Goal: Task Accomplishment & Management: Complete application form

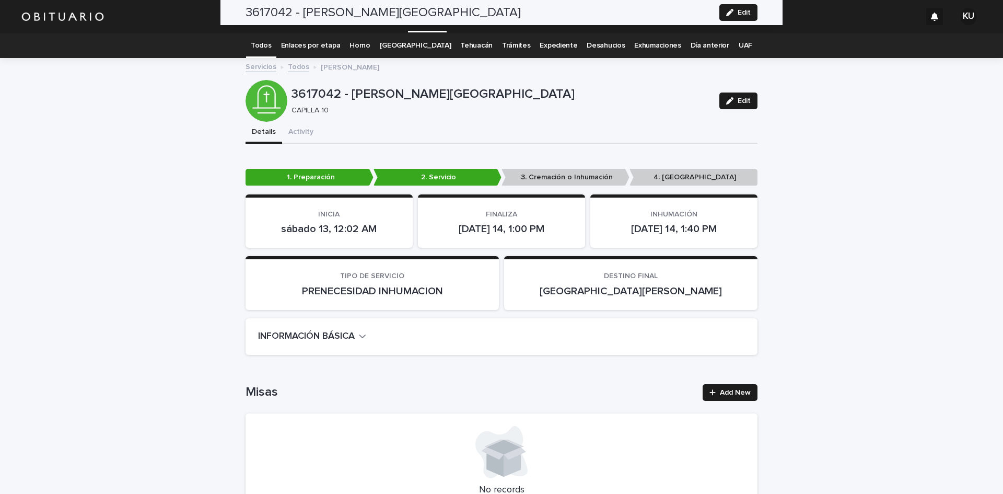
click at [426, 26] on link "Servicios" at bounding box center [427, 15] width 39 height 31
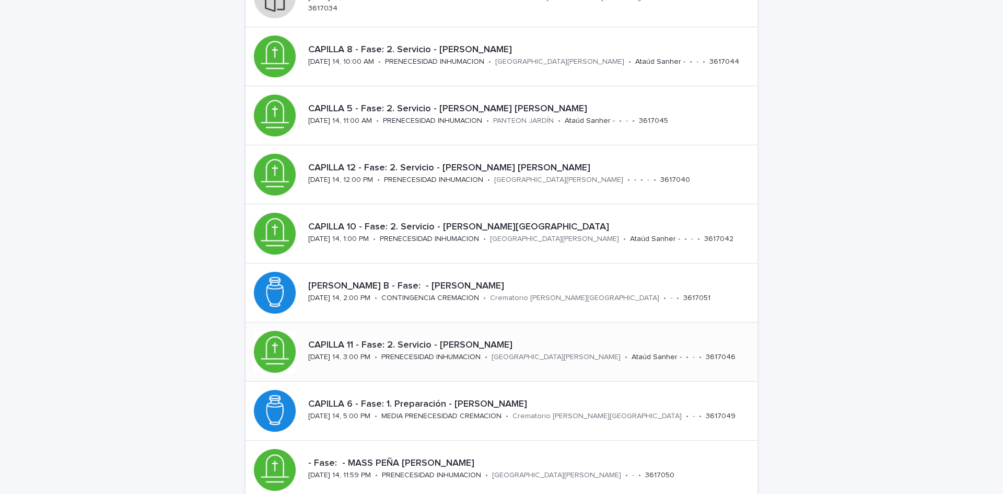
scroll to position [202, 0]
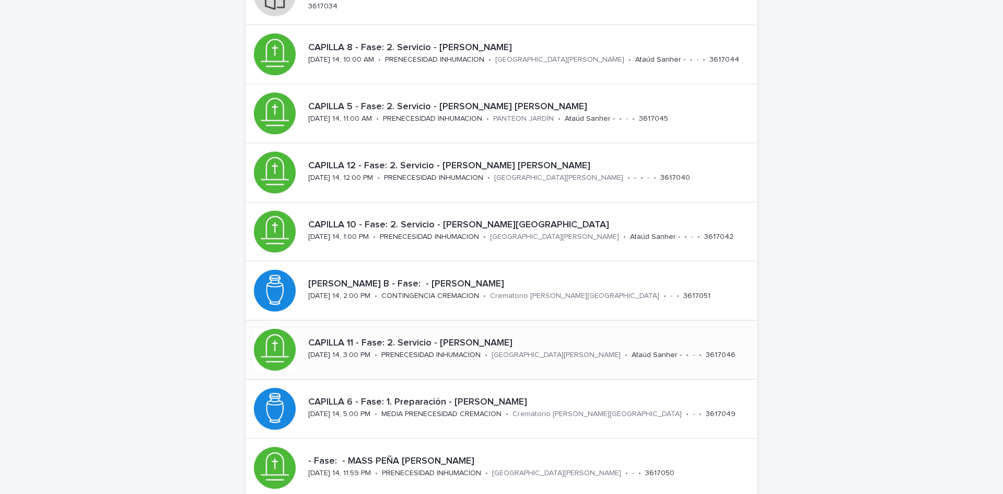
click at [580, 353] on p "[GEOGRAPHIC_DATA][PERSON_NAME]" at bounding box center [556, 355] width 129 height 9
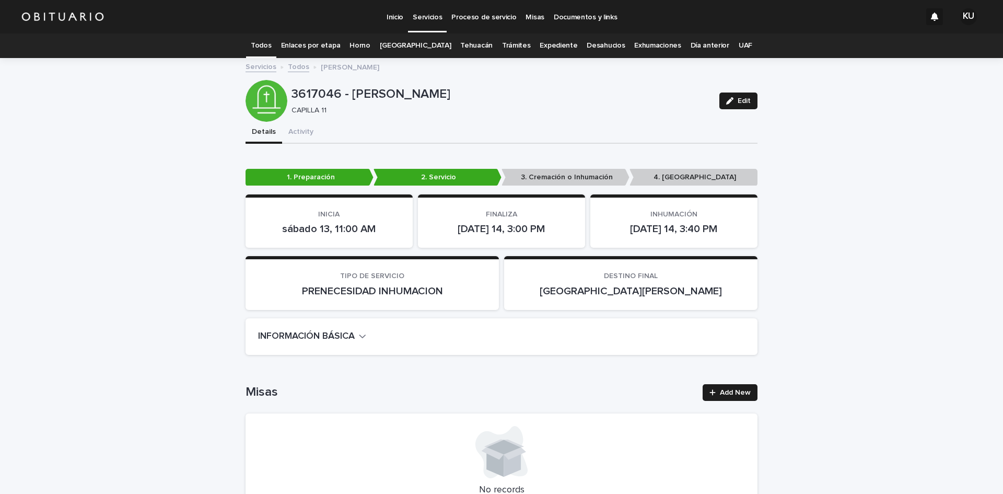
click at [431, 21] on p "Servicios" at bounding box center [427, 11] width 29 height 22
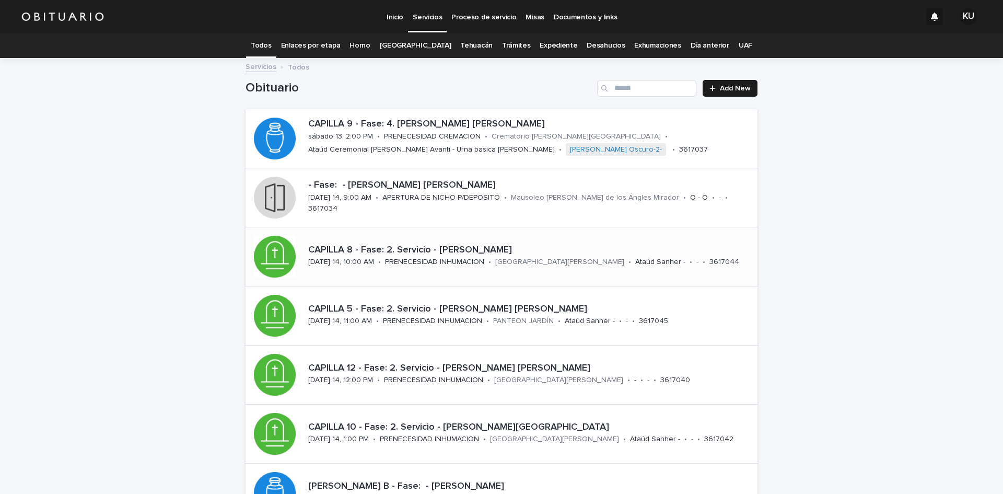
click at [502, 253] on p "CAPILLA 8 - Fase: 2. Servicio - [PERSON_NAME]" at bounding box center [530, 250] width 445 height 11
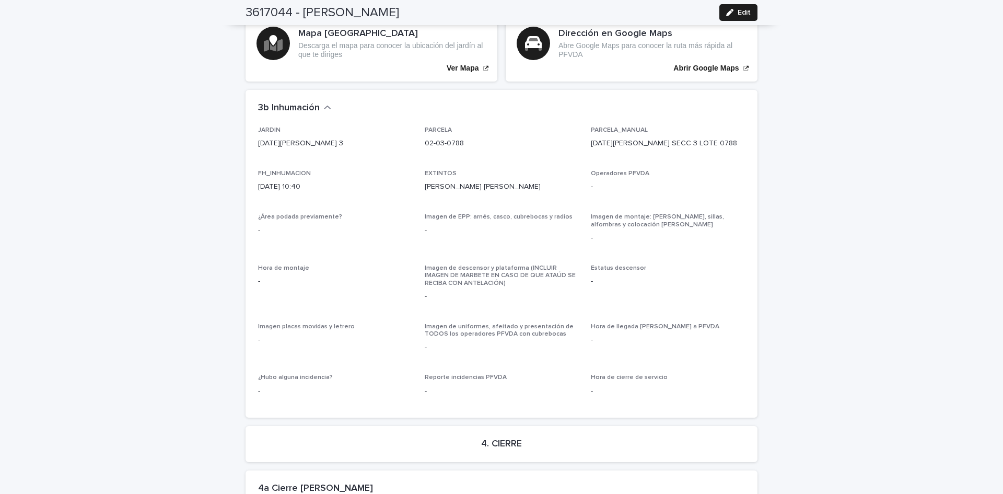
scroll to position [2471, 0]
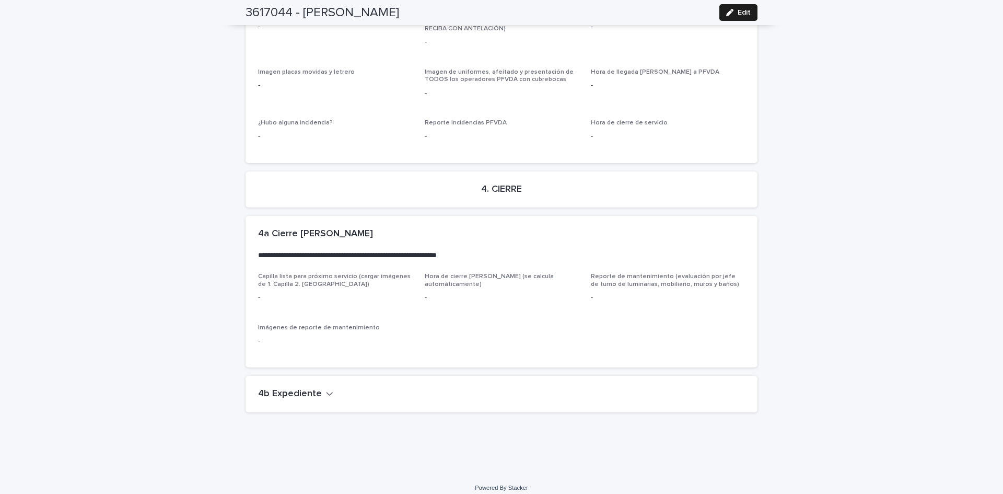
click at [274, 378] on div "4b Expediente" at bounding box center [502, 394] width 512 height 37
click at [279, 388] on h2 "4b Expediente" at bounding box center [290, 393] width 64 height 11
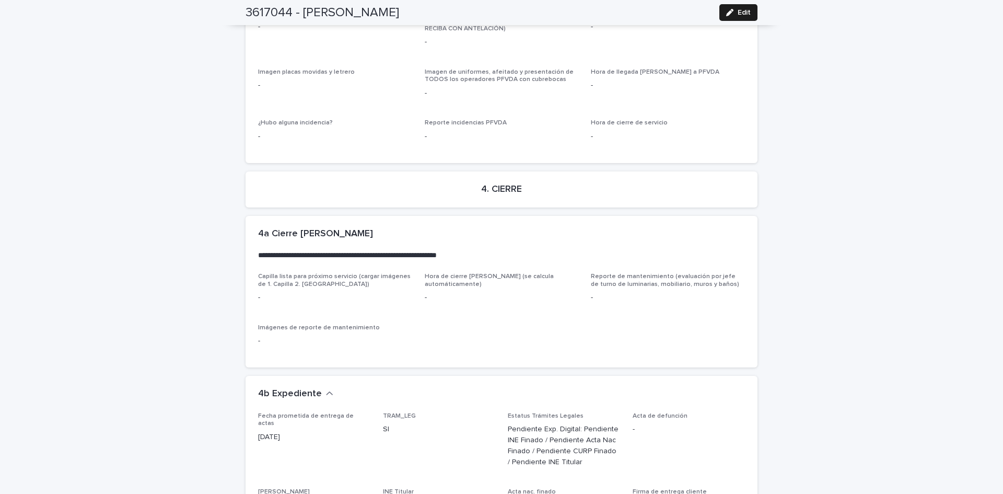
scroll to position [2772, 0]
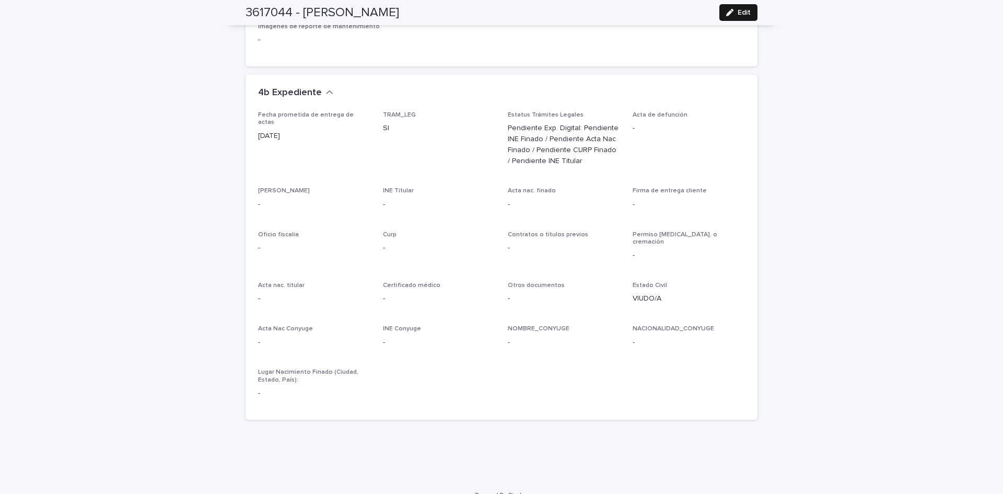
click at [729, 15] on icon "button" at bounding box center [729, 12] width 7 height 7
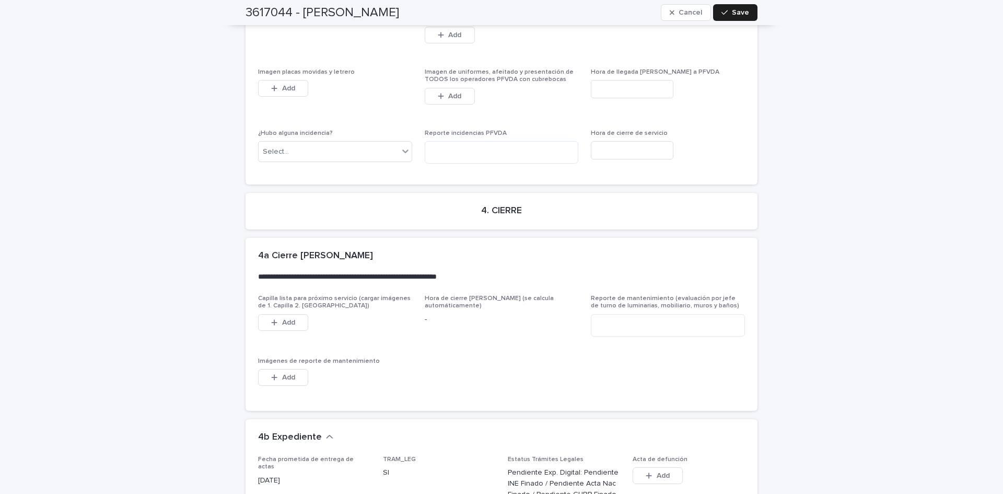
scroll to position [3167, 0]
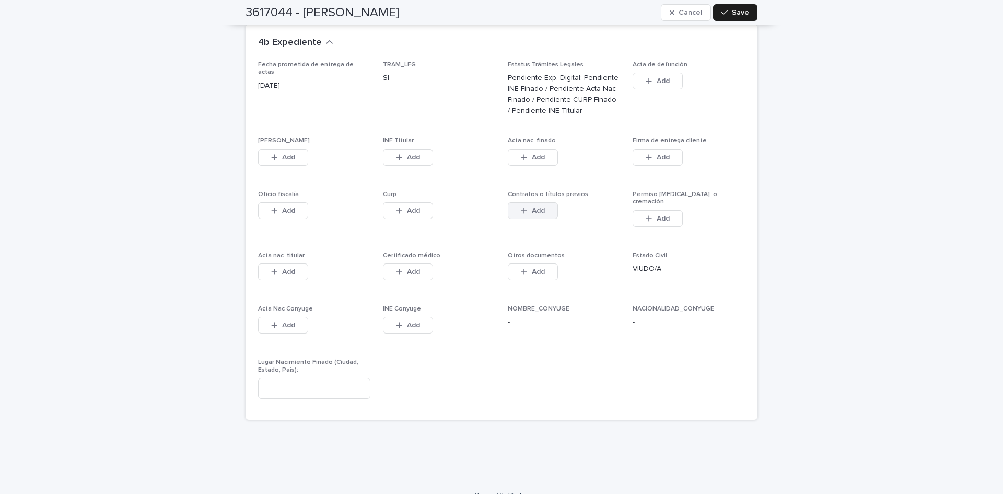
click at [534, 207] on span "Add" at bounding box center [538, 210] width 13 height 7
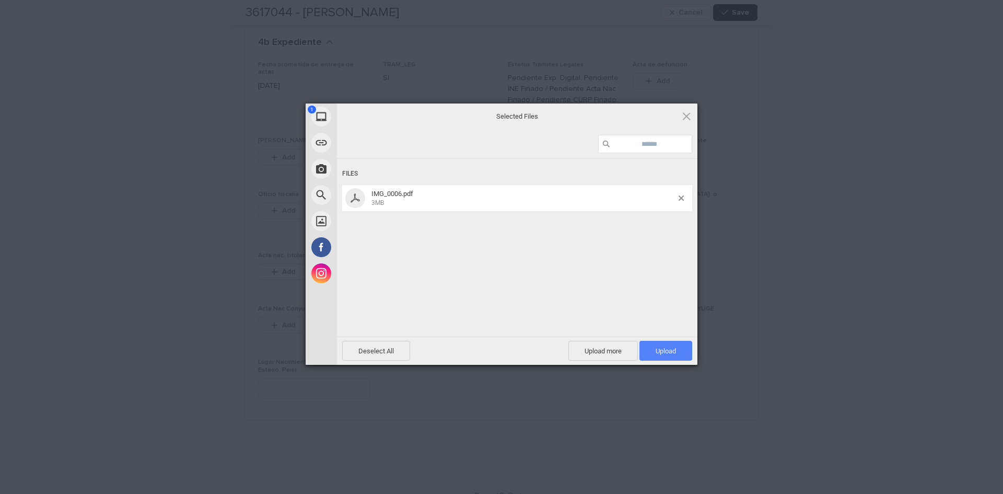
click at [672, 347] on span "Upload 1" at bounding box center [666, 351] width 20 height 8
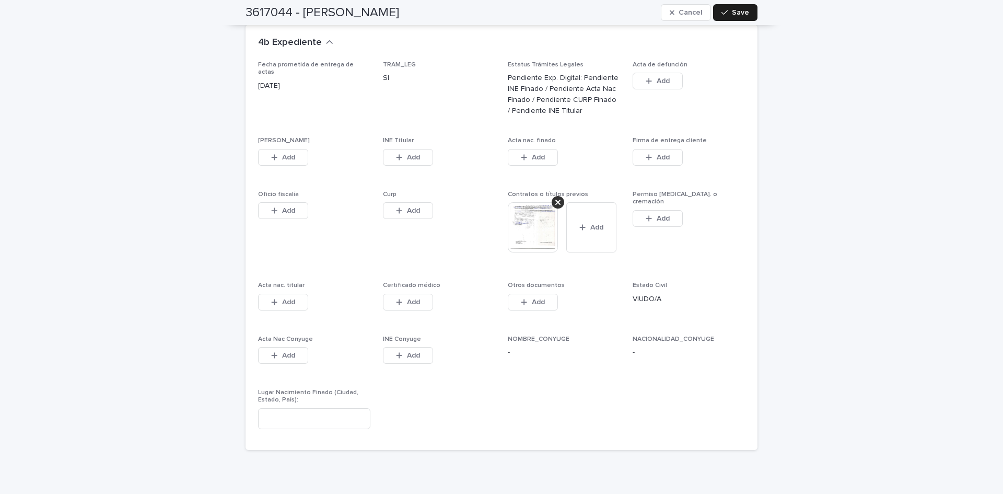
click at [733, 14] on span "Save" at bounding box center [740, 12] width 17 height 7
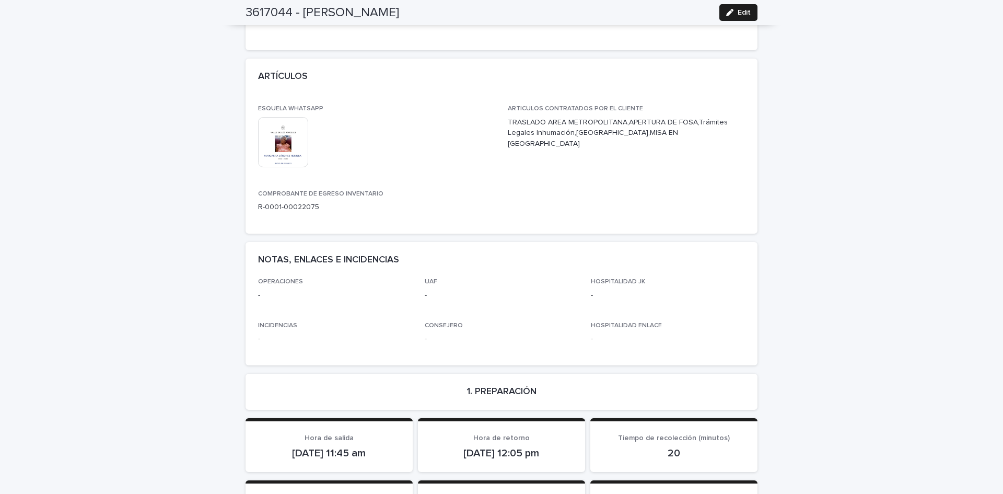
scroll to position [0, 0]
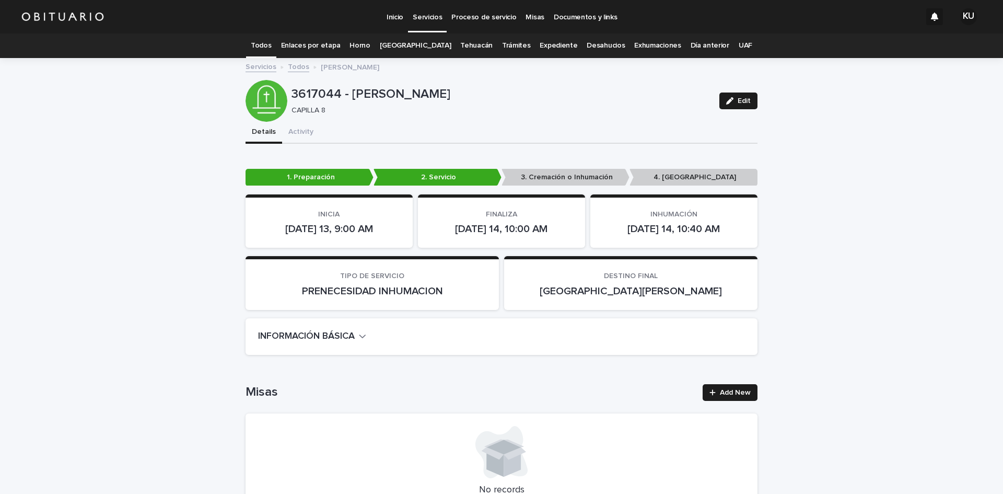
click at [426, 25] on link "Servicios" at bounding box center [427, 15] width 39 height 31
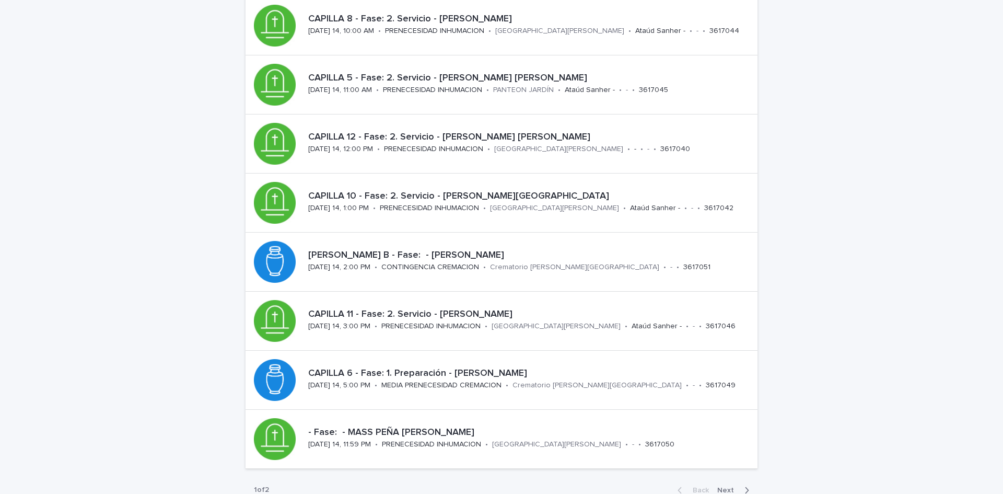
scroll to position [231, 0]
click at [447, 313] on p "CAPILLA 11 - Fase: 2. Servicio - [PERSON_NAME]" at bounding box center [530, 313] width 445 height 11
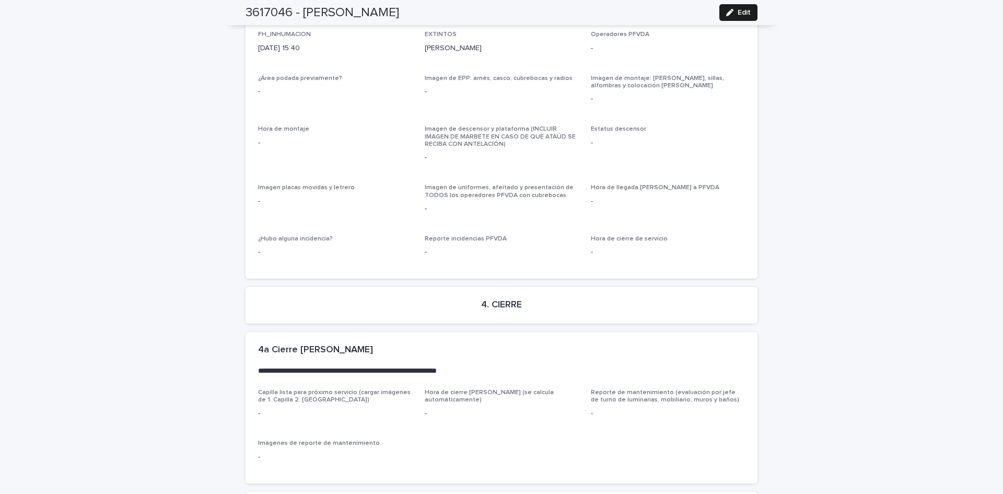
scroll to position [2568, 0]
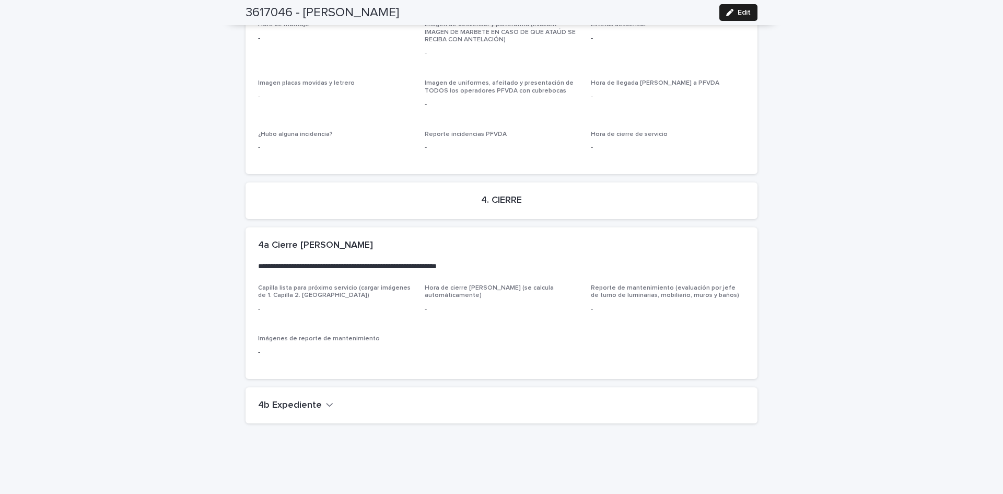
click at [286, 400] on h2 "4b Expediente" at bounding box center [290, 405] width 64 height 11
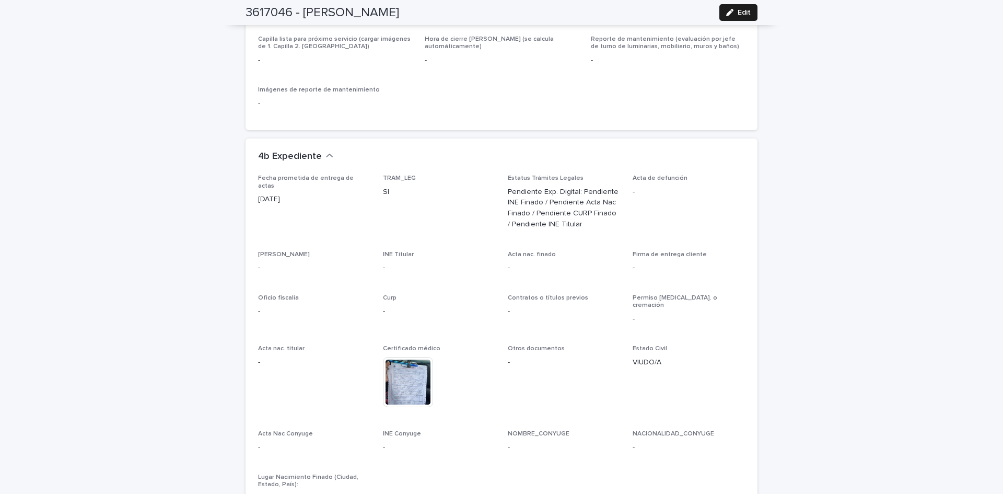
scroll to position [2900, 0]
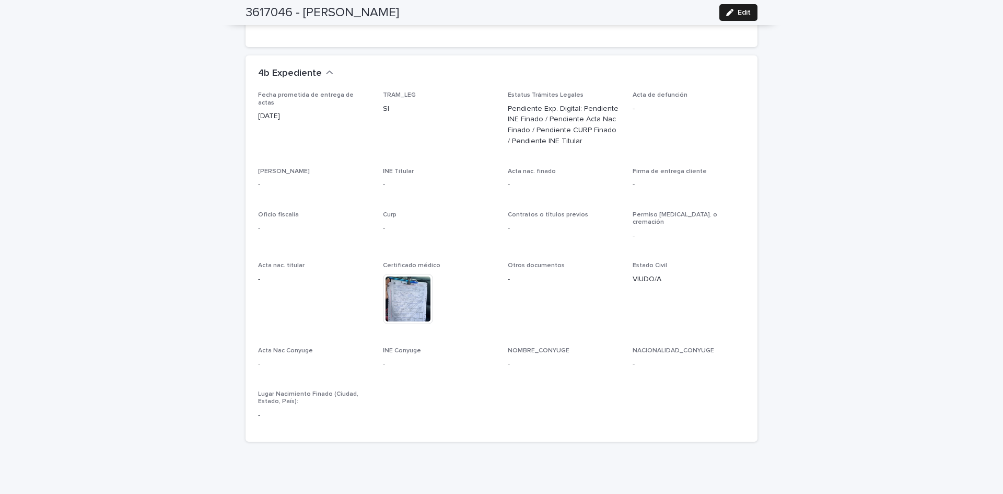
click at [727, 10] on icon "button" at bounding box center [729, 12] width 7 height 7
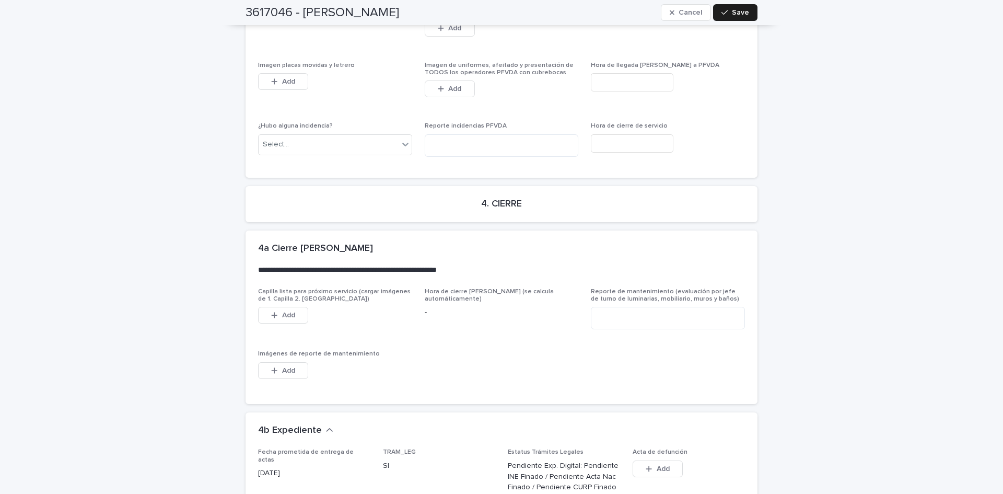
scroll to position [3325, 0]
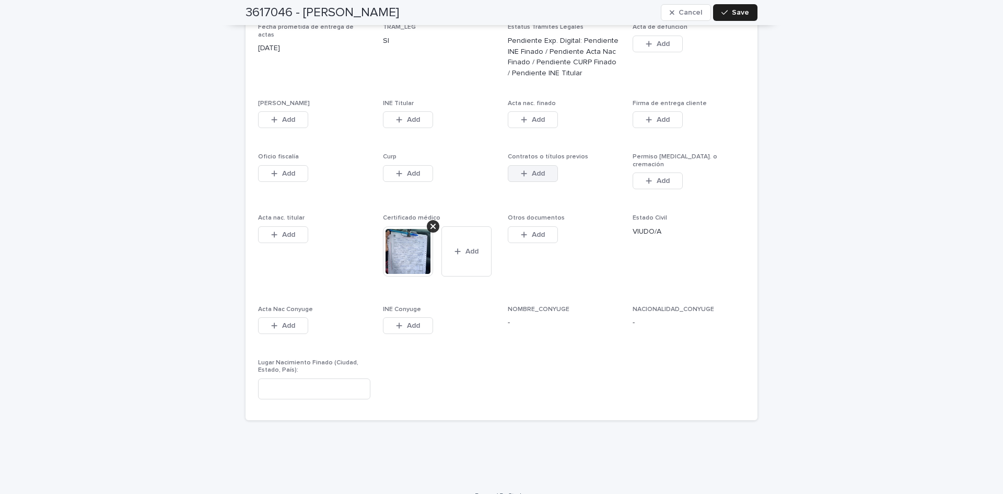
click at [543, 165] on button "Add" at bounding box center [533, 173] width 50 height 17
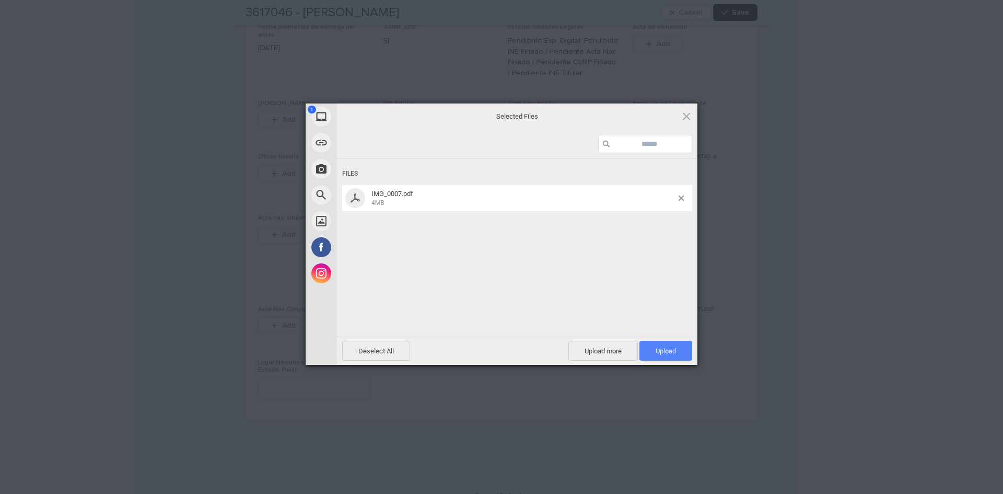
click at [671, 352] on span "Upload 1" at bounding box center [666, 351] width 20 height 8
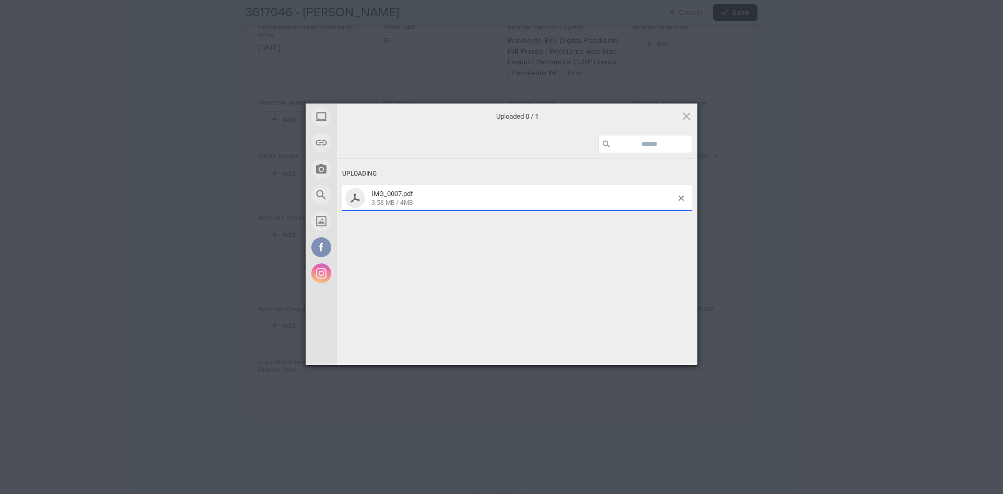
click at [739, 16] on span "Save" at bounding box center [740, 12] width 17 height 7
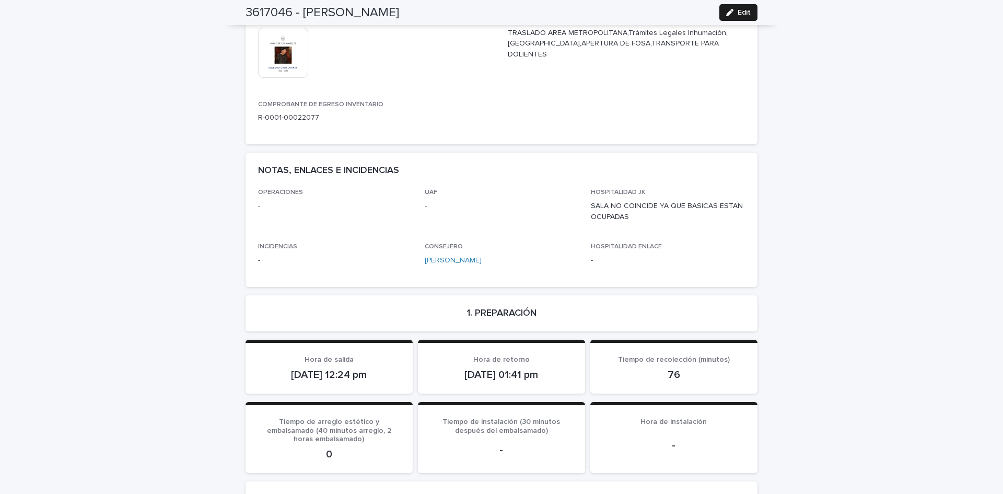
scroll to position [561, 0]
